Goal: Task Accomplishment & Management: Manage account settings

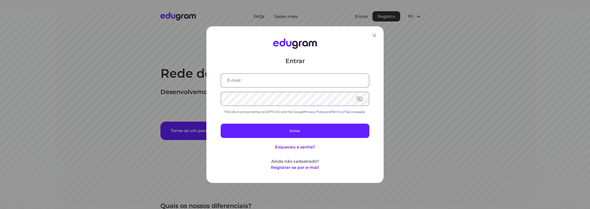
click at [254, 79] on input "text" at bounding box center [295, 80] width 148 height 13
click at [254, 79] on input "text" at bounding box center [297, 80] width 148 height 13
type input "[EMAIL_ADDRESS][DOMAIN_NAME]"
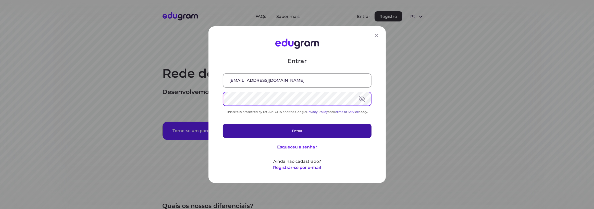
click at [296, 130] on button "Entrar" at bounding box center [297, 130] width 149 height 14
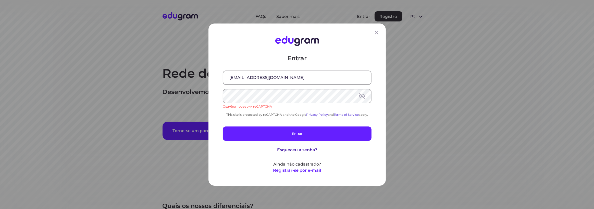
click at [299, 150] on button "Esqueceu a senha?" at bounding box center [297, 149] width 40 height 6
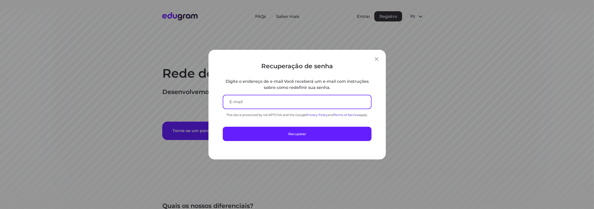
click at [259, 103] on input "text" at bounding box center [297, 101] width 148 height 13
type input "[EMAIL_ADDRESS][DOMAIN_NAME]"
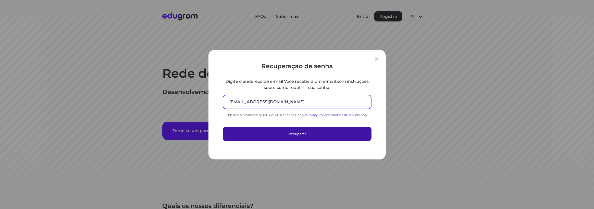
click at [290, 132] on button "Recuperar" at bounding box center [297, 133] width 149 height 14
